Goal: Navigation & Orientation: Find specific page/section

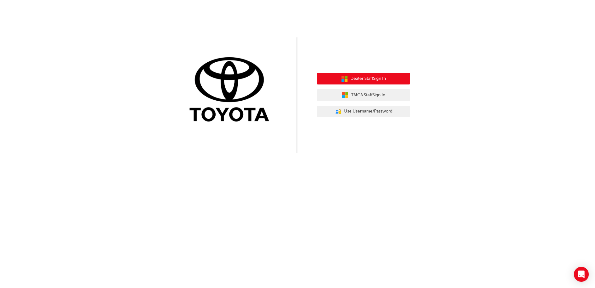
click at [369, 77] on span "Dealer Staff Sign In" at bounding box center [368, 78] width 35 height 7
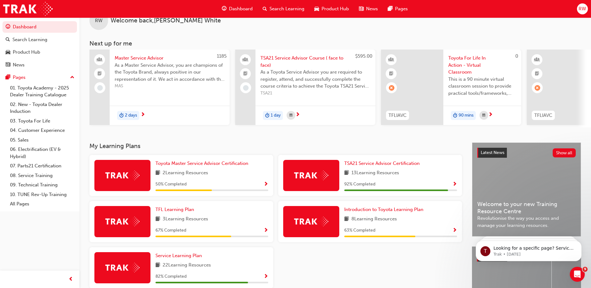
scroll to position [31, 0]
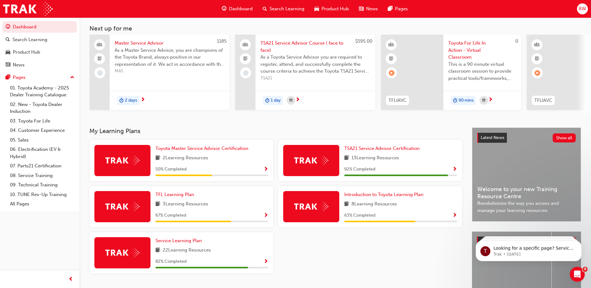
click at [320, 202] on div at bounding box center [311, 206] width 56 height 31
click at [455, 215] on span "Show Progress" at bounding box center [454, 216] width 5 height 6
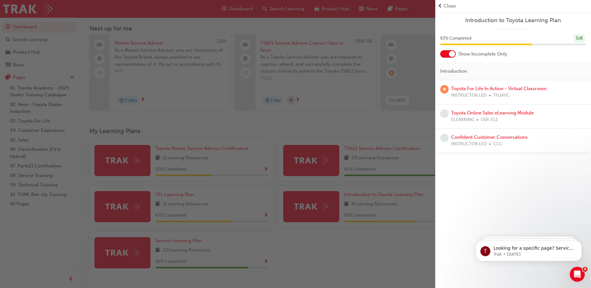
click at [438, 5] on span "prev-icon" at bounding box center [439, 5] width 5 height 7
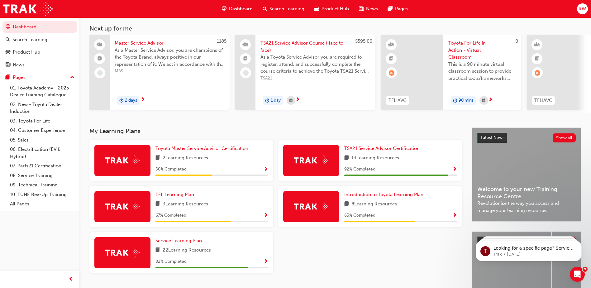
click at [267, 217] on span "Show Progress" at bounding box center [265, 216] width 5 height 6
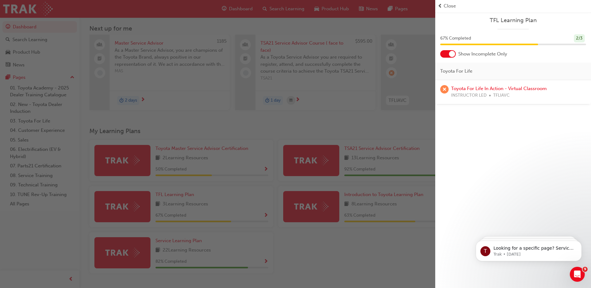
click at [442, 2] on div "Close" at bounding box center [512, 5] width 151 height 7
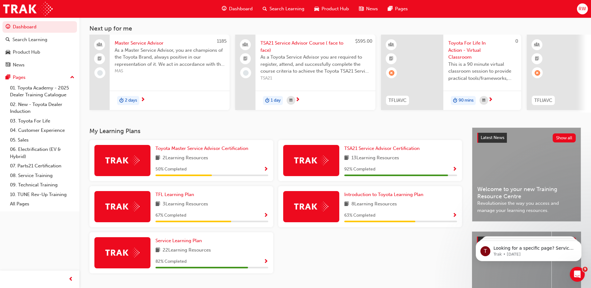
click at [267, 263] on span "Show Progress" at bounding box center [265, 262] width 5 height 6
